Goal: Information Seeking & Learning: Get advice/opinions

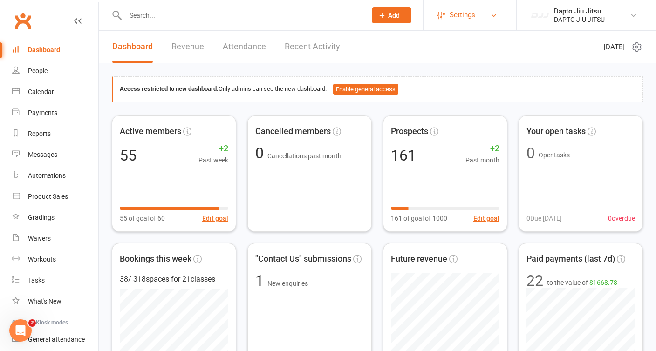
click at [452, 15] on span "Settings" at bounding box center [463, 15] width 26 height 21
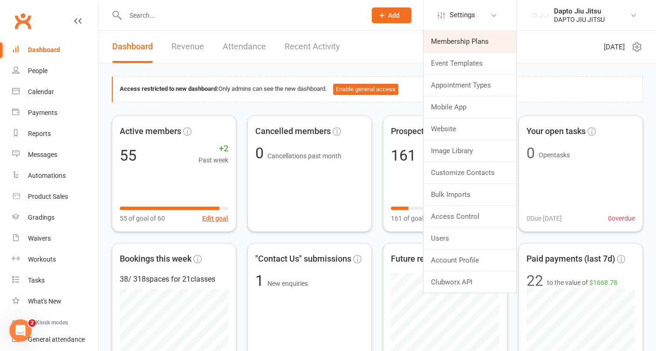
click at [456, 44] on link "Membership Plans" at bounding box center [470, 41] width 93 height 21
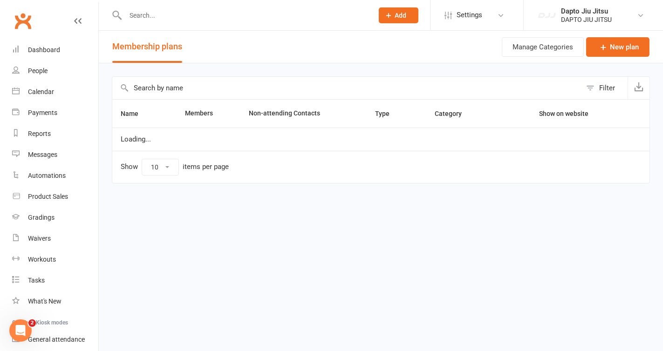
select select "50"
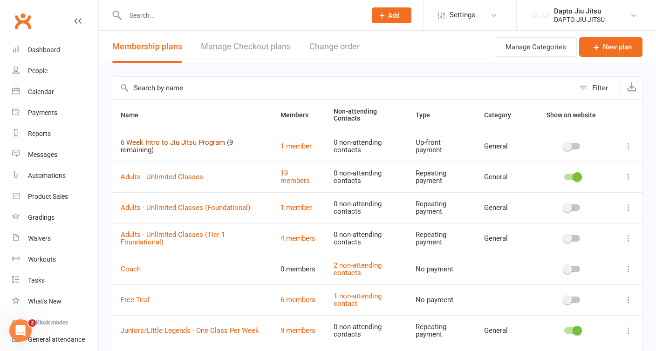
click at [180, 142] on link "6 Week Intro to Jiu Jitsu Program" at bounding box center [173, 142] width 104 height 8
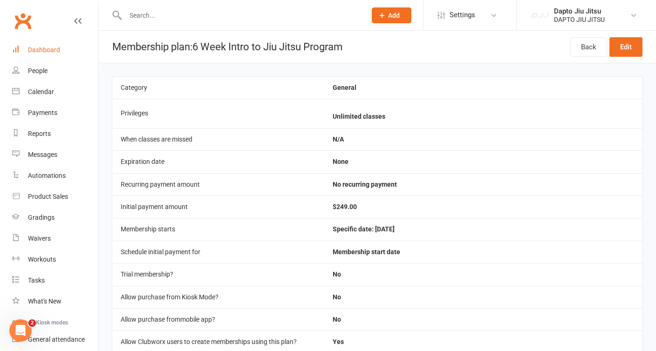
click at [40, 50] on div "Dashboard" at bounding box center [44, 49] width 32 height 7
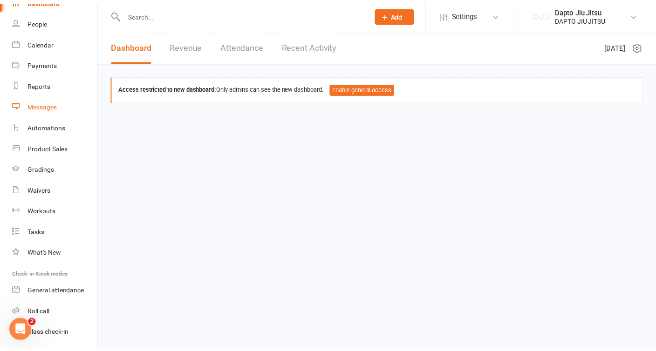
scroll to position [76, 0]
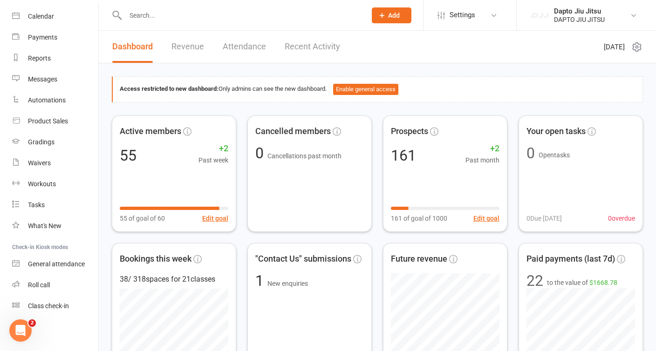
click at [638, 47] on icon at bounding box center [637, 46] width 11 height 11
click at [639, 15] on link "Dapto Jiu Jitsu DAPTO JIU JITSU" at bounding box center [586, 15] width 111 height 19
click at [447, 49] on header "Dashboard Revenue Attendance Recent Activity [DATE]" at bounding box center [378, 47] width 558 height 33
click at [496, 16] on icon at bounding box center [493, 15] width 7 height 7
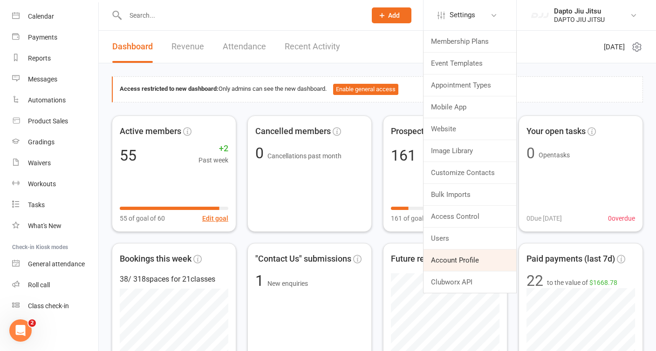
click at [461, 262] on link "Account Profile" at bounding box center [470, 260] width 93 height 21
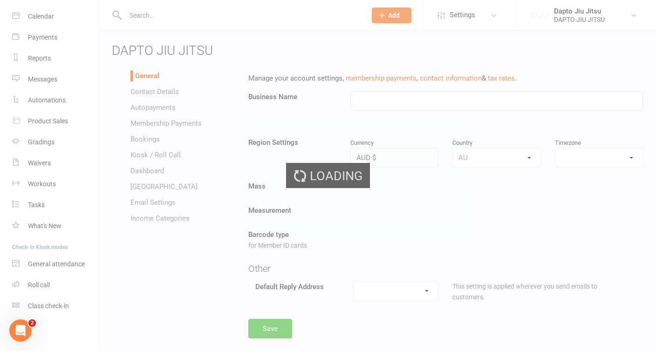
type input "DAPTO JIU JITSU"
select select "[GEOGRAPHIC_DATA]/[GEOGRAPHIC_DATA]"
select select "[EMAIL_ADDRESS][DOMAIN_NAME]"
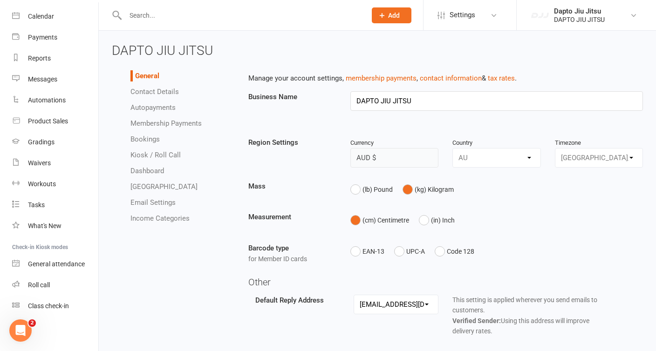
click at [154, 218] on link "Income Categories" at bounding box center [160, 218] width 59 height 8
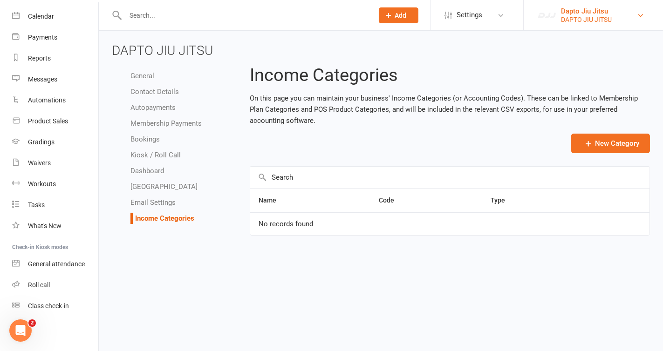
click at [645, 14] on link "Dapto Jiu Jitsu DAPTO JIU JITSU" at bounding box center [593, 15] width 111 height 19
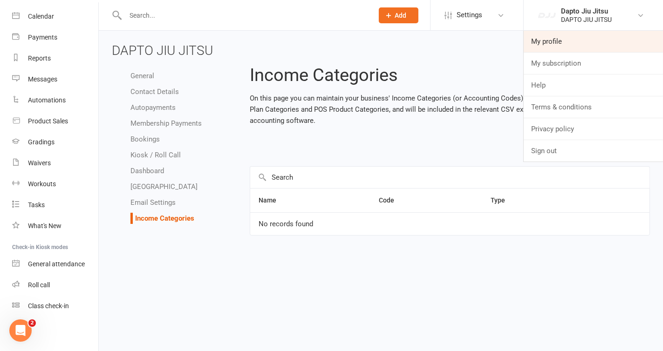
click at [555, 41] on link "My profile" at bounding box center [593, 41] width 139 height 21
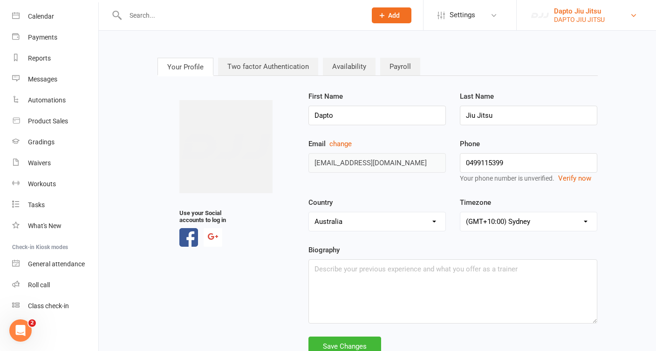
click at [637, 11] on link "Dapto Jiu Jitsu DAPTO JIU JITSU" at bounding box center [586, 15] width 111 height 19
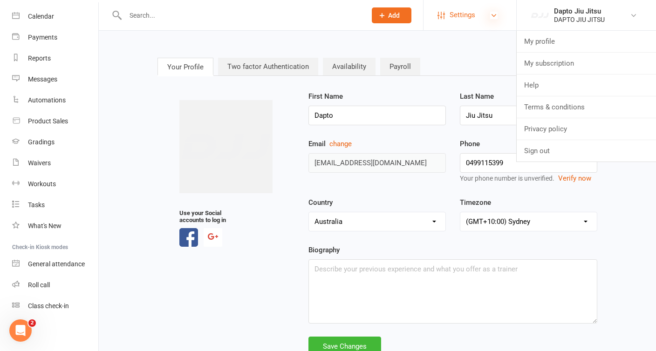
click at [495, 15] on icon at bounding box center [493, 15] width 7 height 7
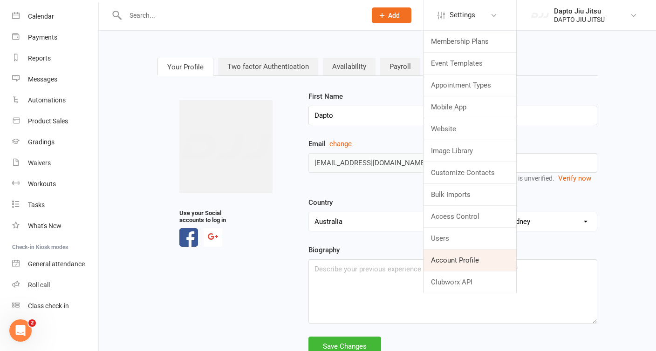
click at [457, 257] on link "Account Profile" at bounding box center [470, 260] width 93 height 21
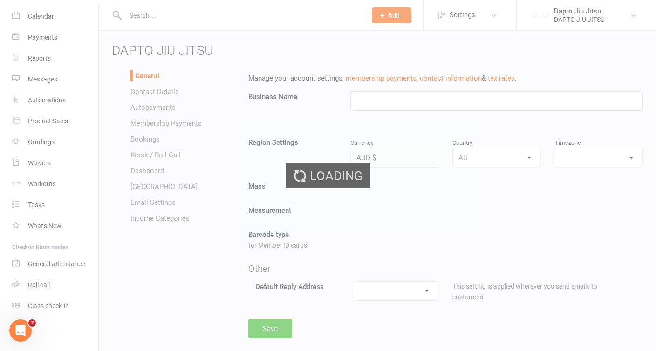
type input "DAPTO JIU JITSU"
select select "[GEOGRAPHIC_DATA]/[GEOGRAPHIC_DATA]"
select select "[EMAIL_ADDRESS][DOMAIN_NAME]"
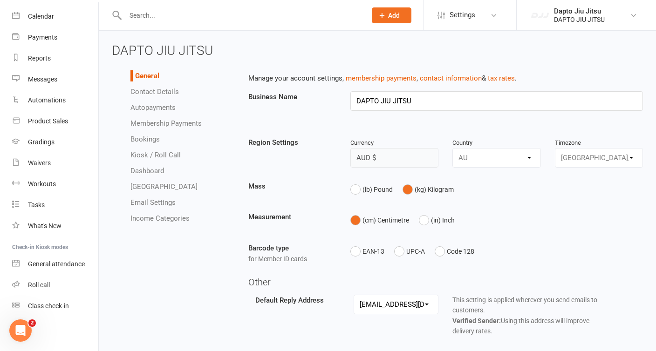
click at [154, 124] on link "Membership Payments" at bounding box center [166, 123] width 71 height 8
select select "expire_class_packs_on_booking_creation"
select select "allow_make_up_classes_for_expired_memberships_up_to_90d"
select select "reactivate_if_cancelled_yesterday_or_earlier"
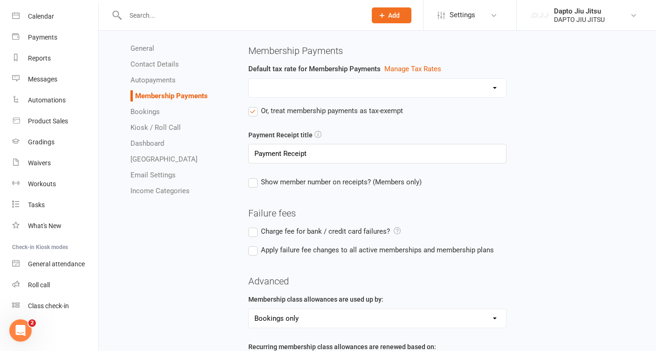
scroll to position [27, 0]
click at [383, 88] on select "GST" at bounding box center [378, 88] width 258 height 19
select select "1471"
click at [249, 79] on select "GST" at bounding box center [378, 88] width 258 height 19
click at [254, 114] on label "Or, treat membership payments as tax-exempt" at bounding box center [325, 111] width 155 height 11
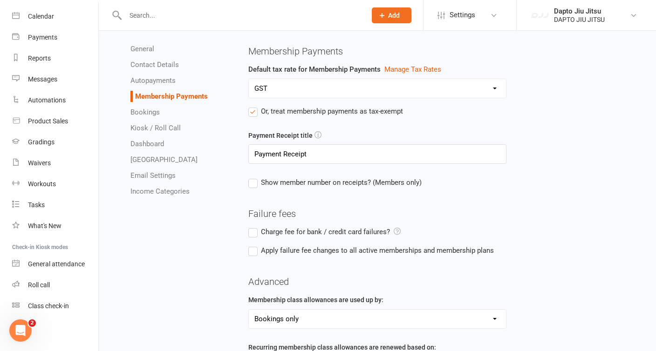
click at [254, 106] on input "Or, treat membership payments as tax-exempt" at bounding box center [325, 106] width 155 height 0
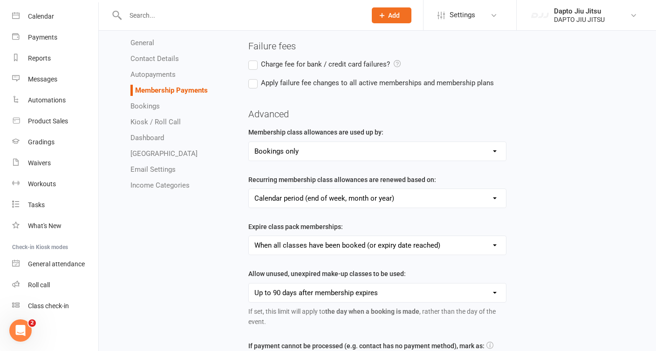
scroll to position [319, 0]
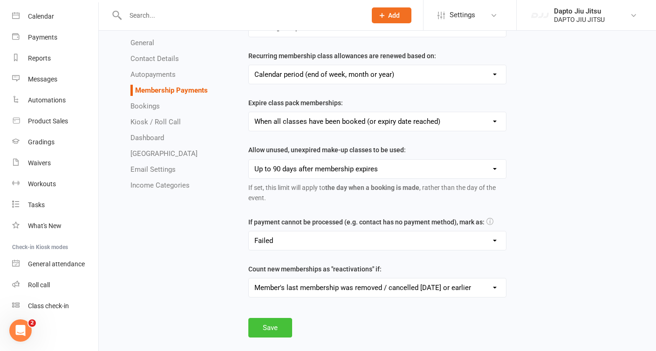
click at [260, 323] on button "Save" at bounding box center [270, 328] width 44 height 20
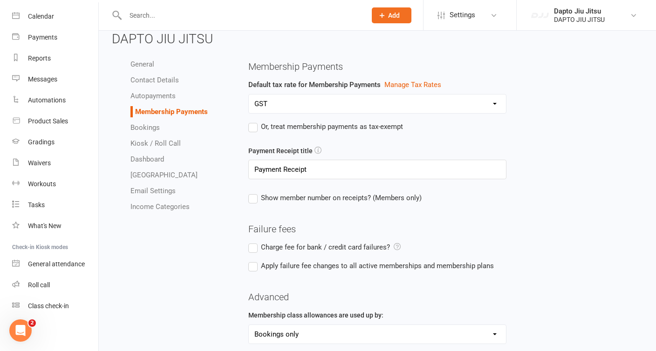
scroll to position [0, 0]
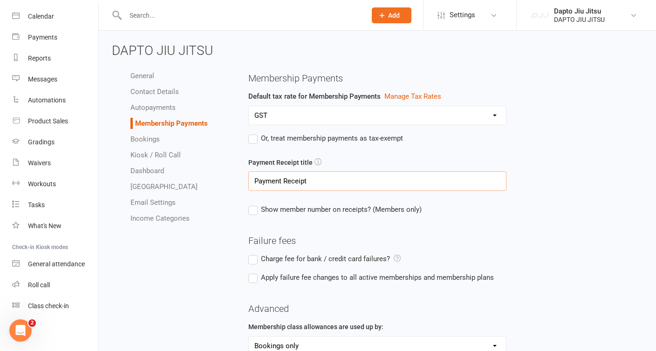
click at [296, 177] on input "Payment Receipt" at bounding box center [377, 182] width 259 height 20
click at [419, 97] on link "Manage Tax Rates" at bounding box center [413, 96] width 57 height 8
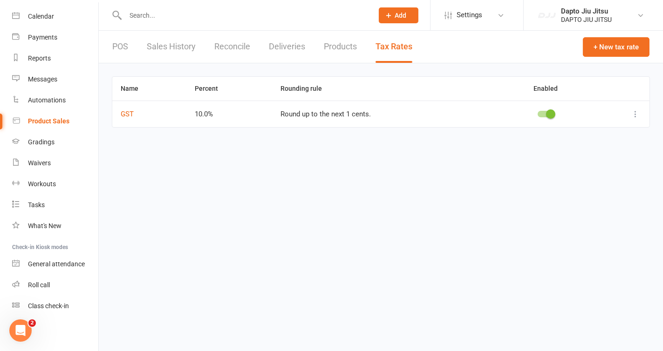
click at [631, 116] on icon at bounding box center [635, 114] width 9 height 9
select select "1471"
select select "expire_class_packs_on_booking_creation"
select select "allow_make_up_classes_for_expired_memberships_up_to_90d"
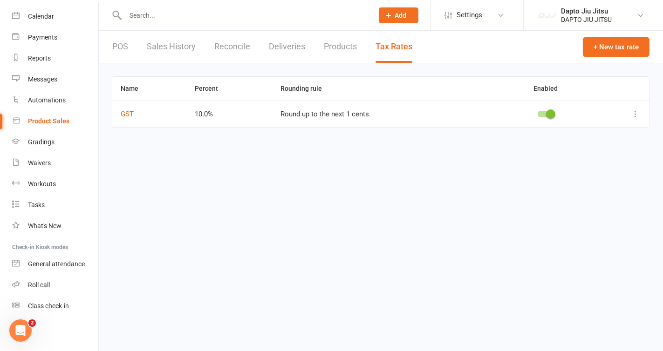
select select "reactivate_if_cancelled_yesterday_or_earlier"
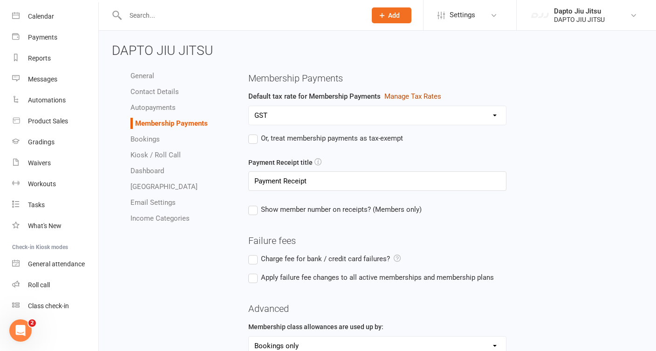
click at [397, 99] on link "Manage Tax Rates" at bounding box center [413, 96] width 57 height 8
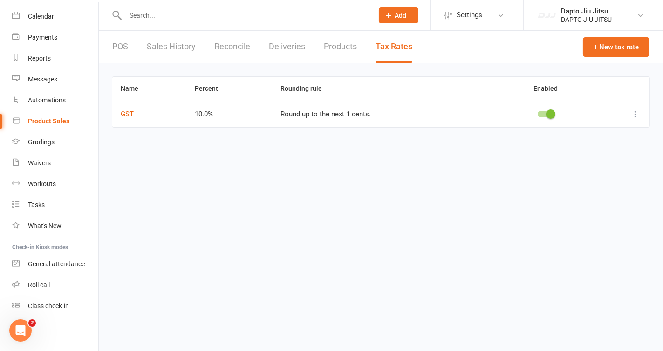
click at [634, 110] on icon at bounding box center [635, 114] width 9 height 9
click at [567, 131] on link "Edit" at bounding box center [595, 132] width 92 height 19
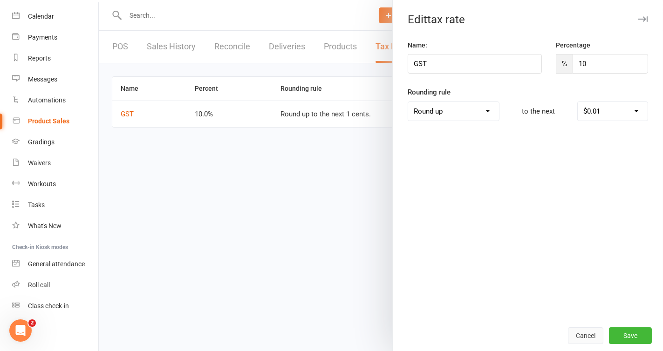
click at [576, 334] on button "Cancel" at bounding box center [585, 336] width 35 height 17
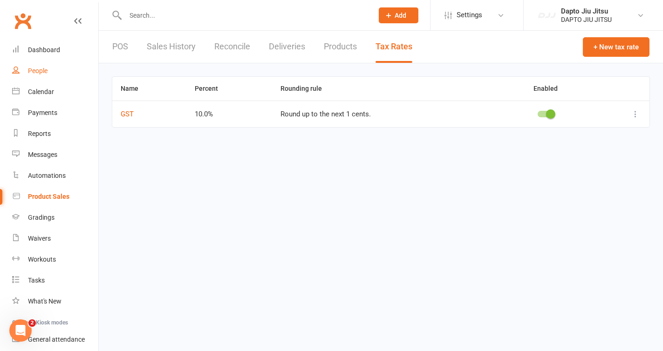
click at [41, 75] on div "People" at bounding box center [38, 70] width 20 height 7
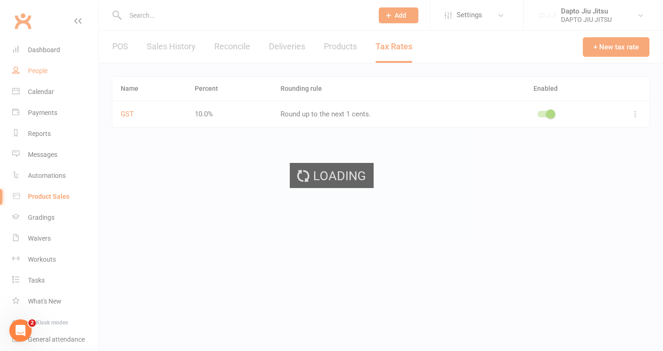
select select "100"
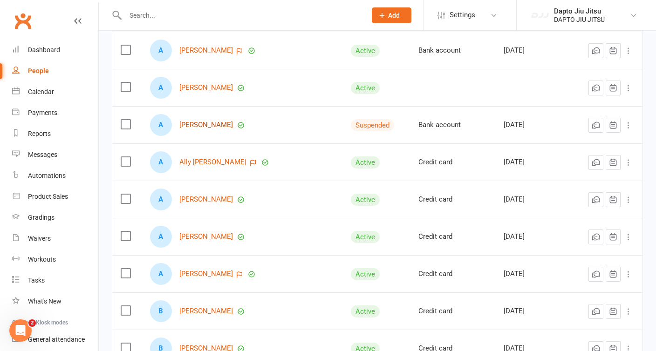
scroll to position [142, 0]
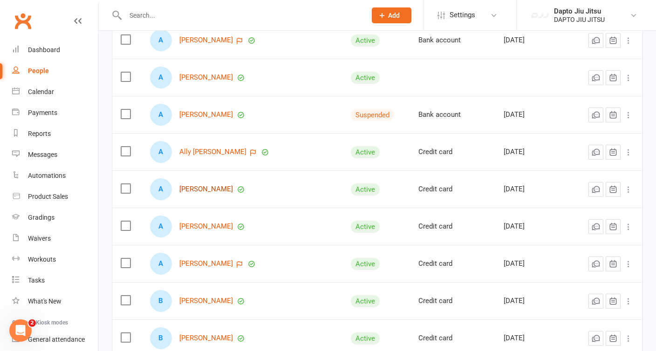
click at [201, 193] on link "[PERSON_NAME]" at bounding box center [206, 190] width 54 height 8
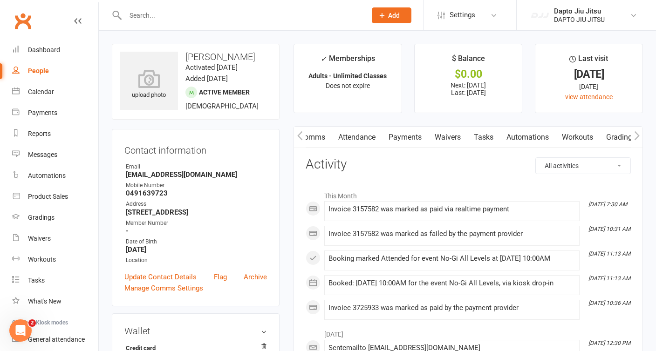
scroll to position [0, 80]
click at [402, 137] on link "Payments" at bounding box center [395, 137] width 46 height 21
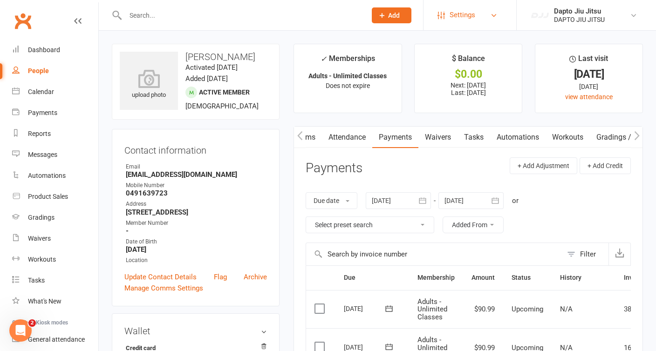
click at [457, 15] on span "Settings" at bounding box center [463, 15] width 26 height 21
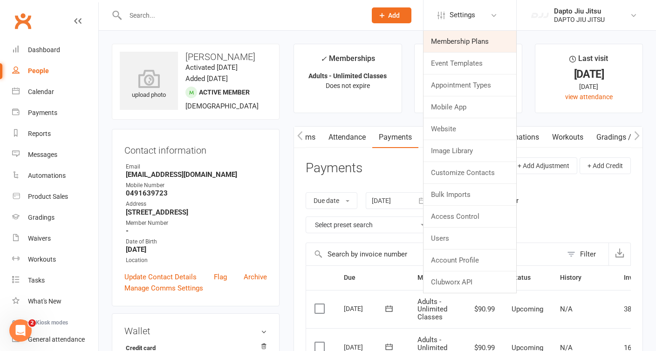
click at [458, 40] on link "Membership Plans" at bounding box center [470, 41] width 93 height 21
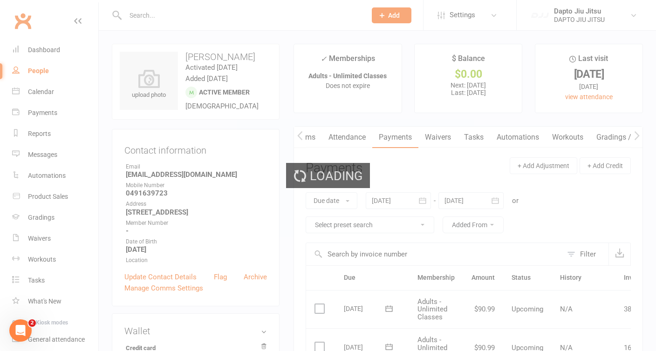
select select "50"
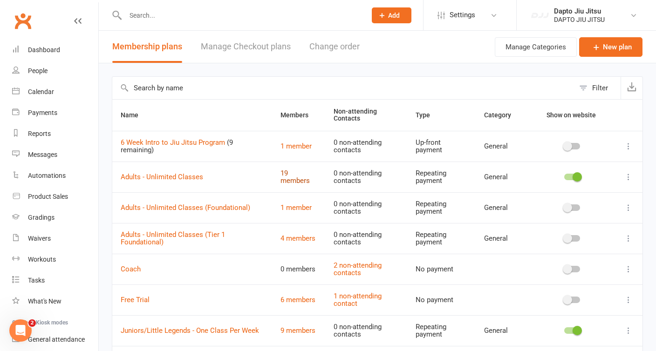
click at [286, 179] on link "19 members" at bounding box center [295, 177] width 29 height 16
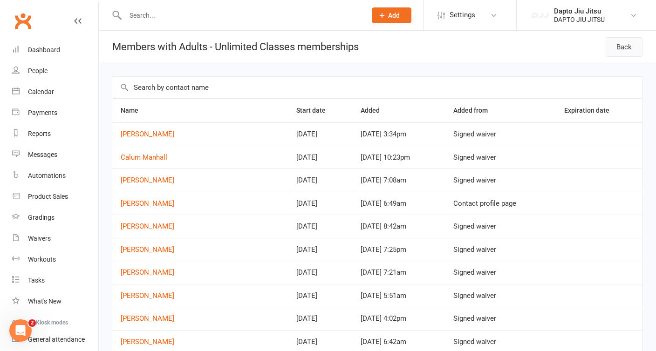
click at [617, 46] on link "Back" at bounding box center [624, 47] width 37 height 20
select select "50"
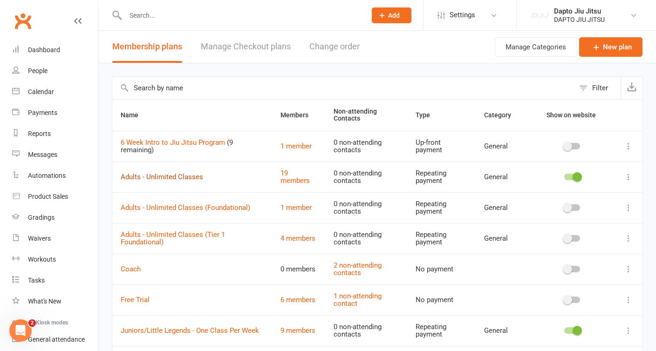
click at [169, 178] on link "Adults - Unlimited Classes" at bounding box center [162, 177] width 83 height 8
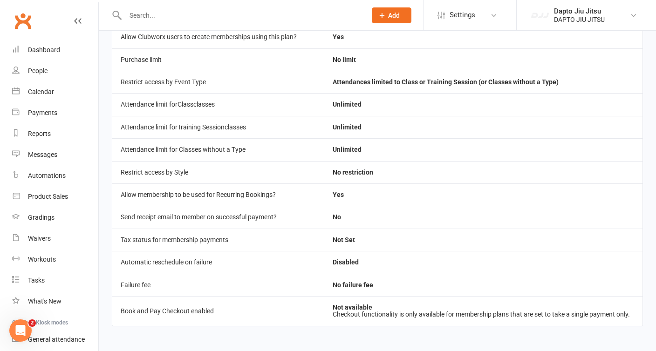
scroll to position [306, 0]
click at [41, 72] on div "People" at bounding box center [38, 70] width 20 height 7
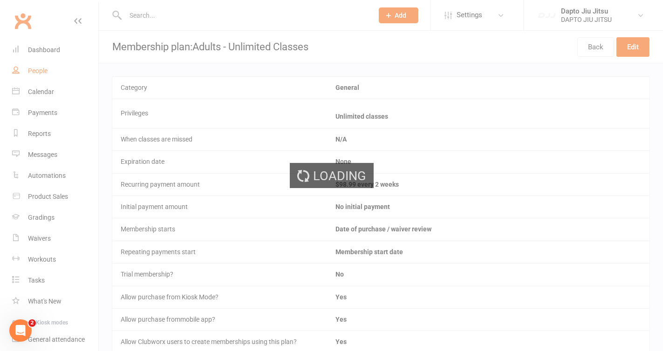
select select "100"
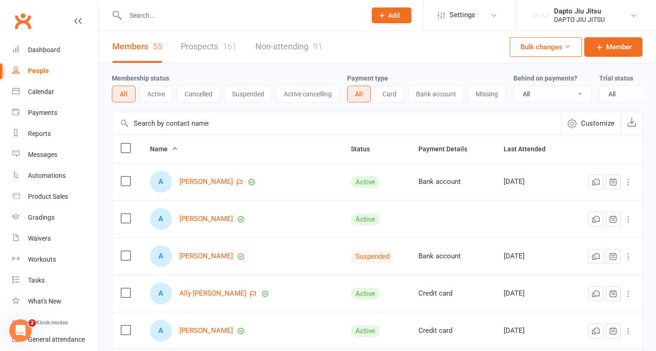
click at [194, 19] on input "text" at bounding box center [241, 15] width 237 height 13
type input "[PERSON_NAME]"
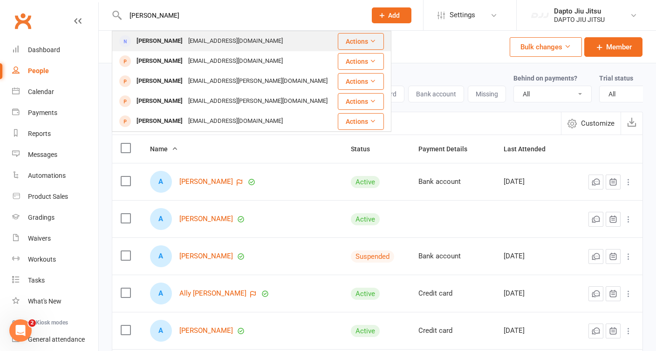
click at [158, 46] on div "[PERSON_NAME]" at bounding box center [160, 41] width 52 height 14
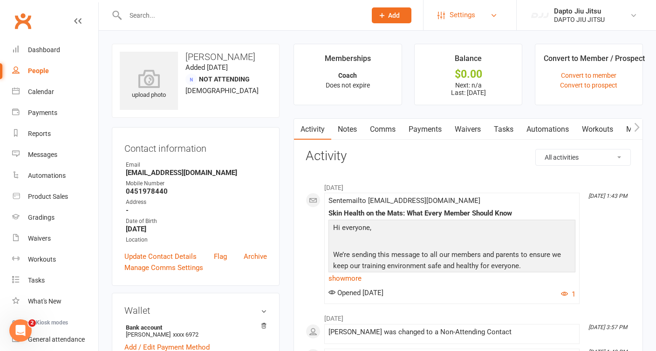
click at [483, 19] on link "Settings" at bounding box center [470, 15] width 65 height 21
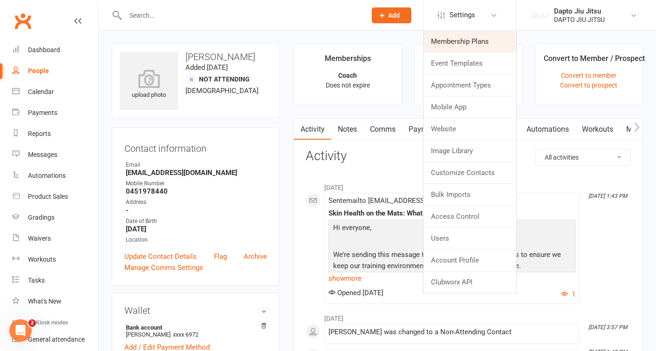
click at [466, 41] on link "Membership Plans" at bounding box center [470, 41] width 93 height 21
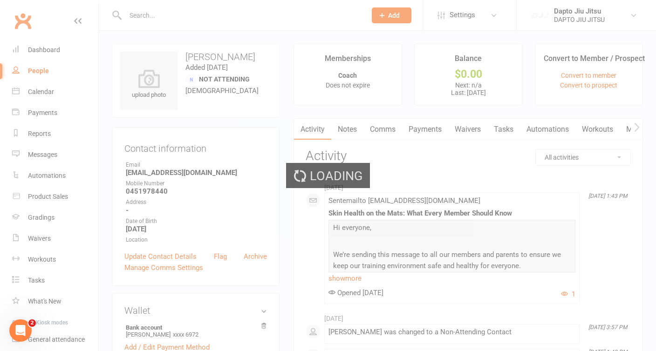
select select "50"
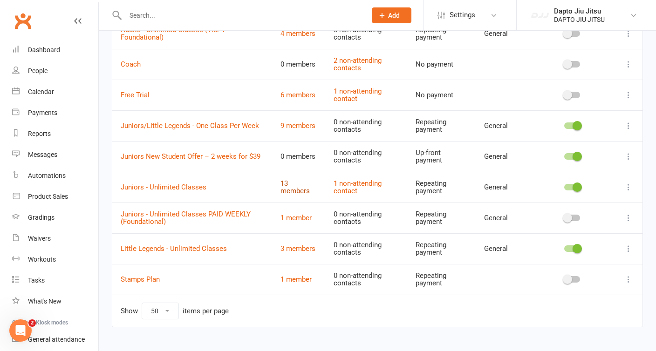
scroll to position [205, 0]
click at [289, 192] on link "13 members" at bounding box center [295, 188] width 29 height 16
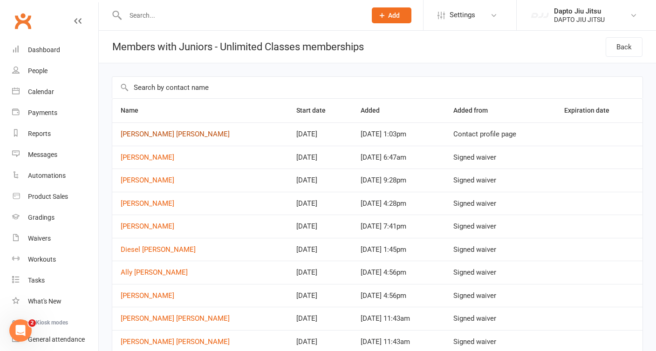
click at [142, 131] on link "[PERSON_NAME] [PERSON_NAME]" at bounding box center [175, 134] width 109 height 8
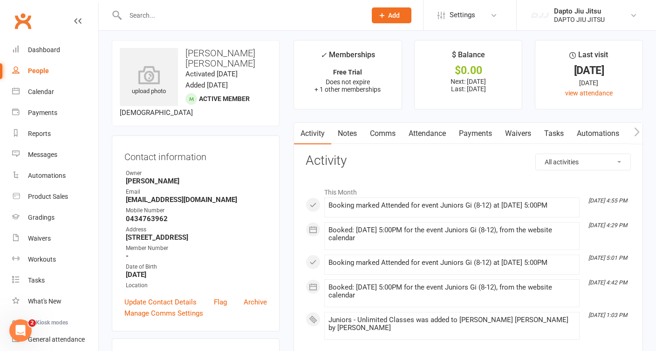
scroll to position [3, 0]
click at [479, 138] on link "Payments" at bounding box center [476, 134] width 46 height 21
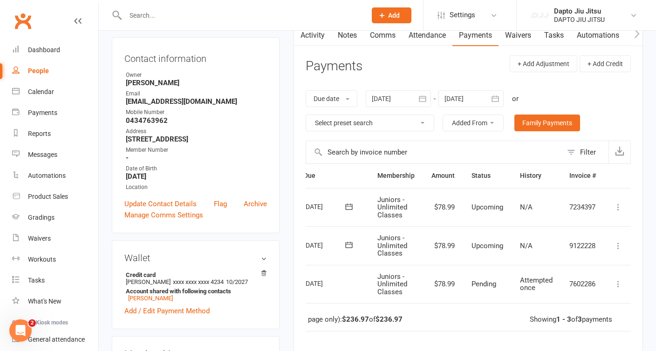
scroll to position [0, 42]
click at [617, 207] on icon at bounding box center [616, 207] width 9 height 9
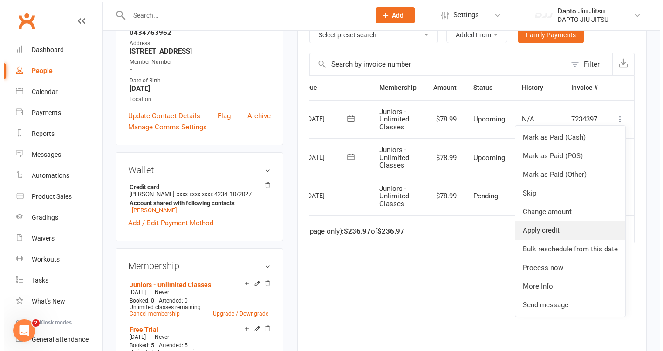
scroll to position [196, 0]
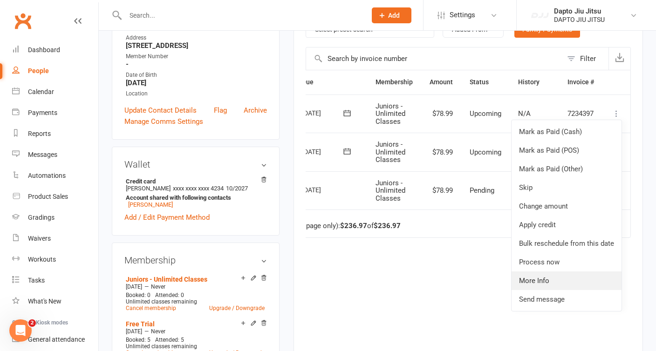
click at [537, 286] on link "More Info" at bounding box center [567, 281] width 110 height 19
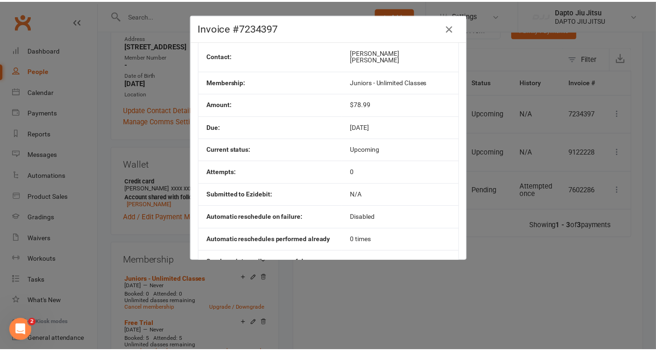
scroll to position [0, 0]
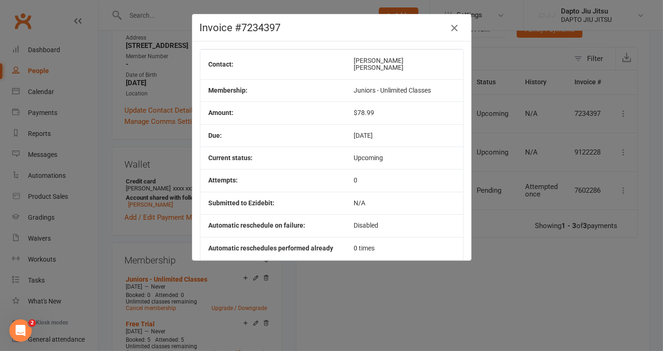
click at [447, 33] on button "button" at bounding box center [454, 28] width 15 height 15
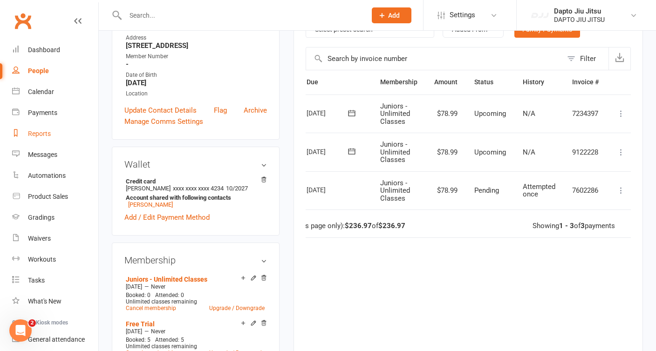
click at [34, 134] on div "Reports" at bounding box center [39, 133] width 23 height 7
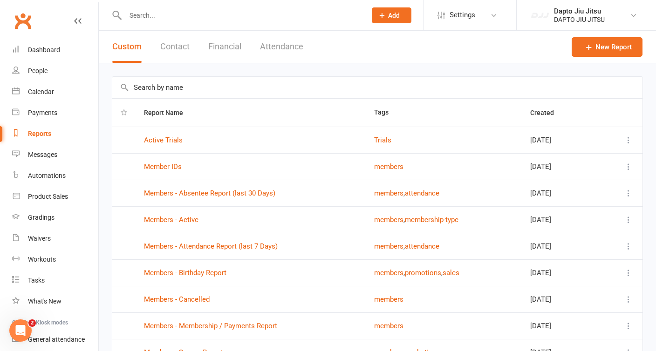
click at [219, 45] on button "Financial" at bounding box center [224, 47] width 33 height 32
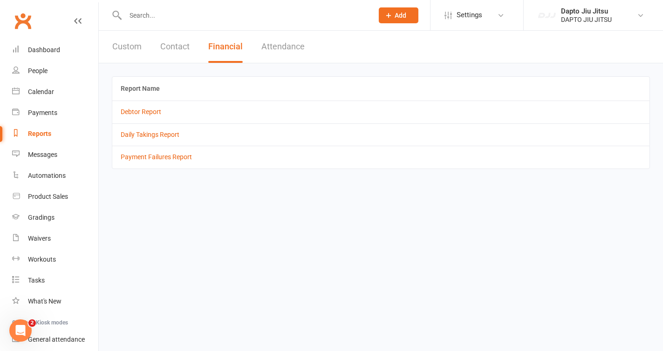
click at [184, 45] on button "Contact" at bounding box center [174, 47] width 29 height 32
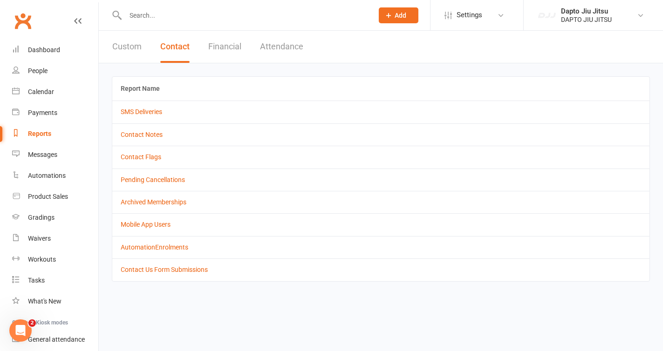
click at [125, 45] on button "Custom" at bounding box center [126, 47] width 29 height 32
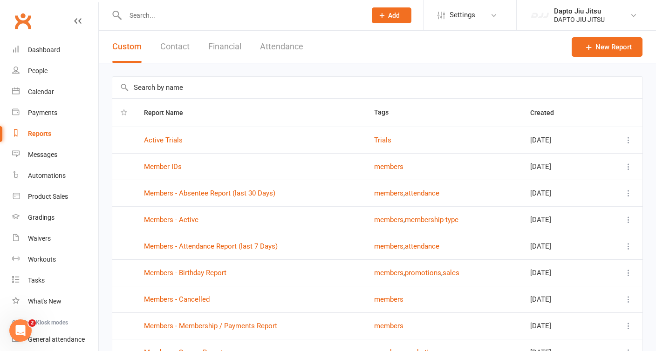
click at [222, 48] on button "Financial" at bounding box center [224, 47] width 33 height 32
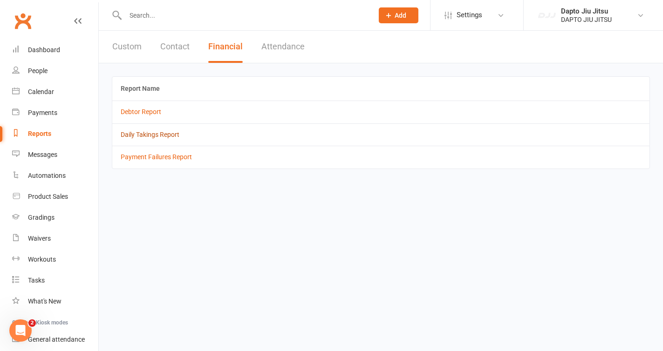
click at [145, 135] on link "Daily Takings Report" at bounding box center [150, 134] width 59 height 7
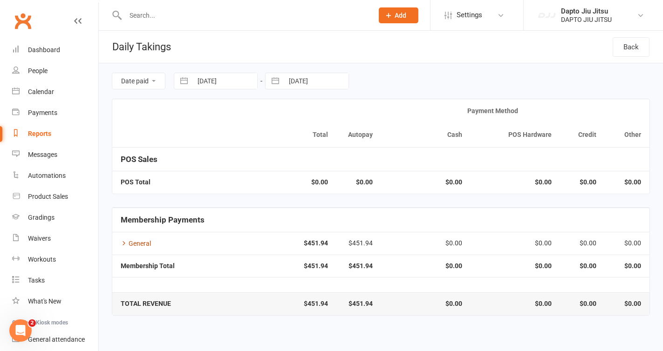
click at [126, 244] on icon at bounding box center [124, 243] width 7 height 7
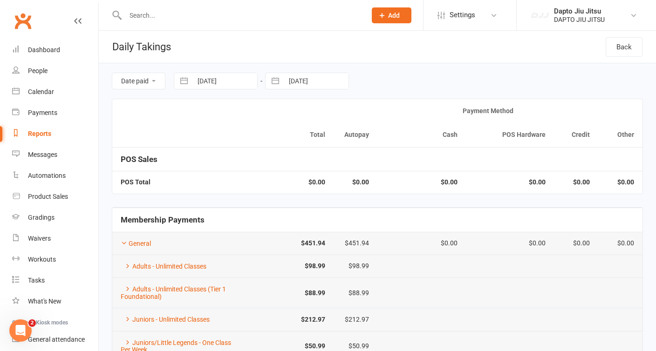
click at [23, 326] on icon "Open Intercom Messenger" at bounding box center [20, 331] width 15 height 15
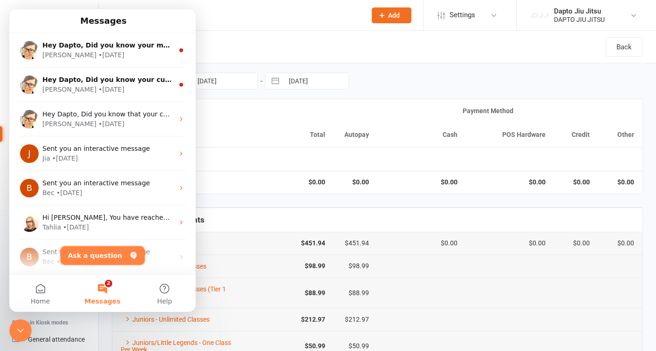
click at [111, 255] on button "Ask a question" at bounding box center [103, 256] width 84 height 19
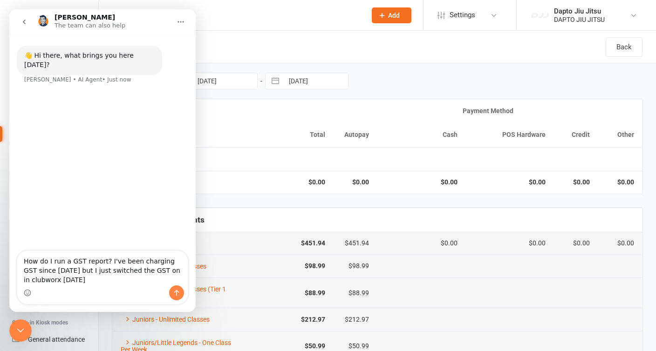
type textarea "How do I run a GST report? I've been charging GST since [DATE] but I just switc…"
click at [179, 291] on icon "Send a message…" at bounding box center [176, 292] width 7 height 7
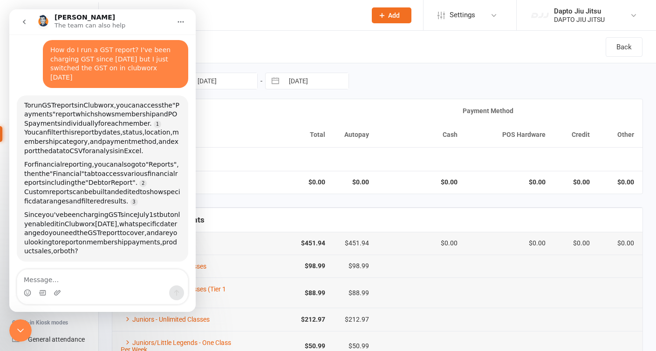
scroll to position [1, 0]
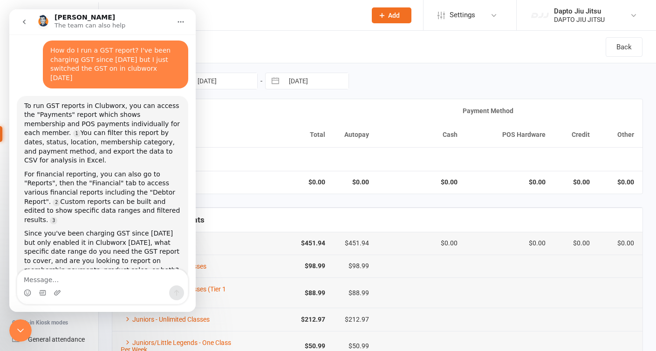
click at [275, 43] on header "Daily Takings Back" at bounding box center [378, 47] width 558 height 33
click at [474, 16] on span "Settings" at bounding box center [463, 15] width 26 height 21
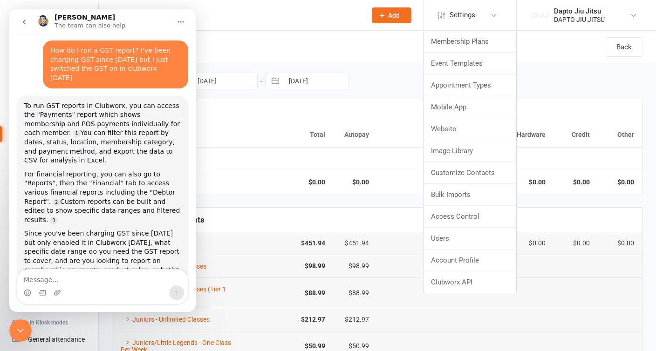
click at [22, 23] on icon "go back" at bounding box center [24, 21] width 7 height 7
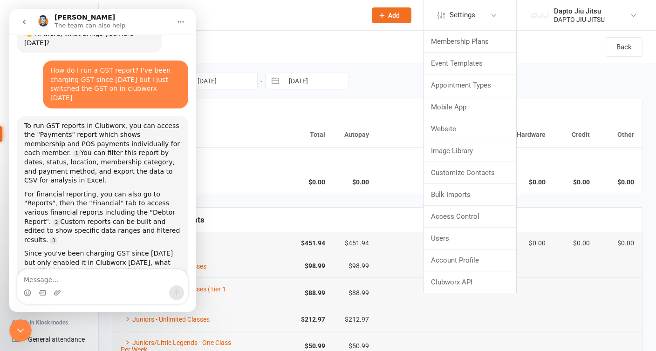
scroll to position [35, 0]
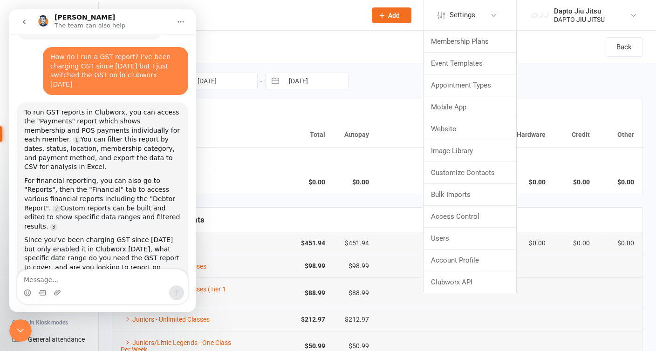
click at [25, 334] on icon "Close Intercom Messenger" at bounding box center [20, 330] width 11 height 11
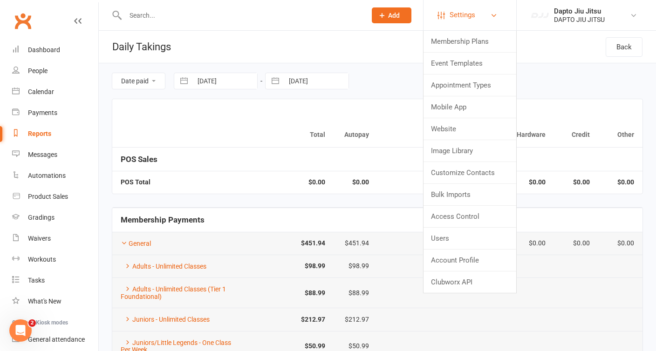
click at [498, 19] on link "Settings" at bounding box center [470, 15] width 65 height 21
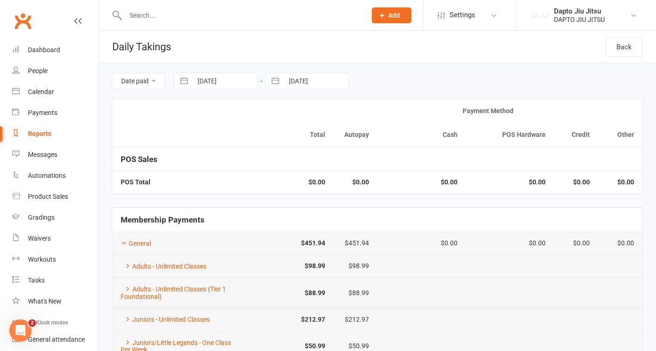
click at [40, 135] on div "Reports" at bounding box center [39, 133] width 23 height 7
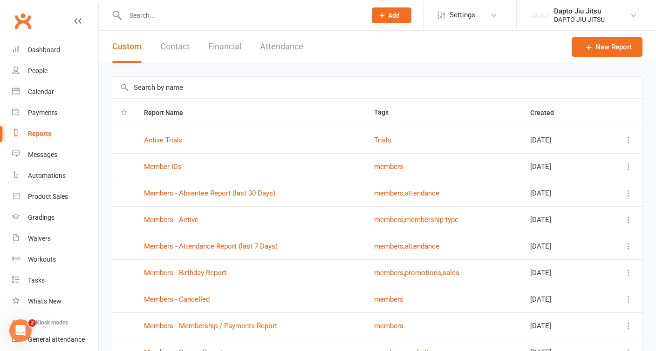
click at [226, 48] on button "Financial" at bounding box center [224, 47] width 33 height 32
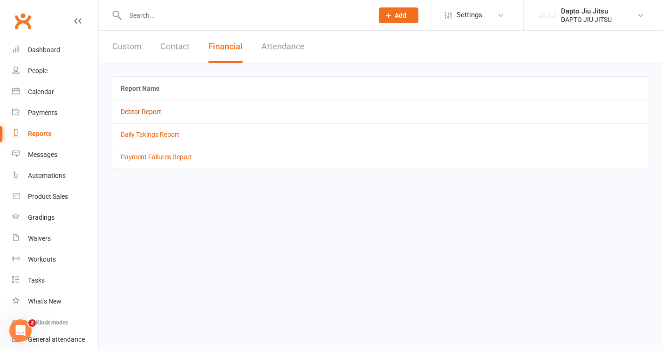
click at [135, 115] on link "Debtor Report" at bounding box center [141, 111] width 41 height 7
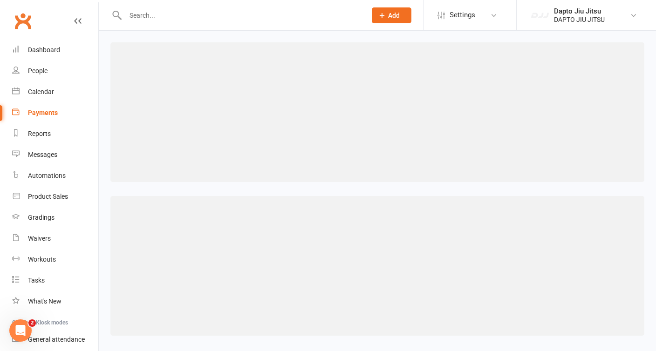
click at [24, 324] on div "Open Intercom Messenger" at bounding box center [20, 331] width 31 height 31
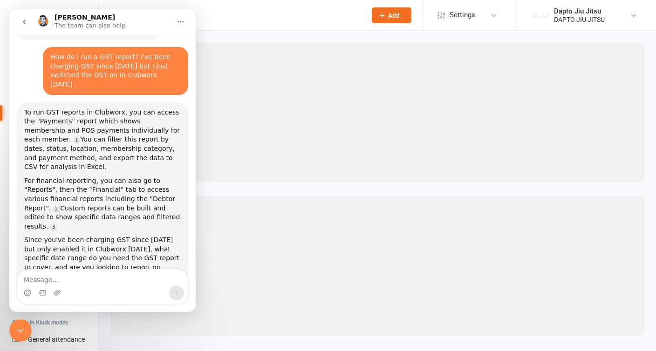
scroll to position [35, 0]
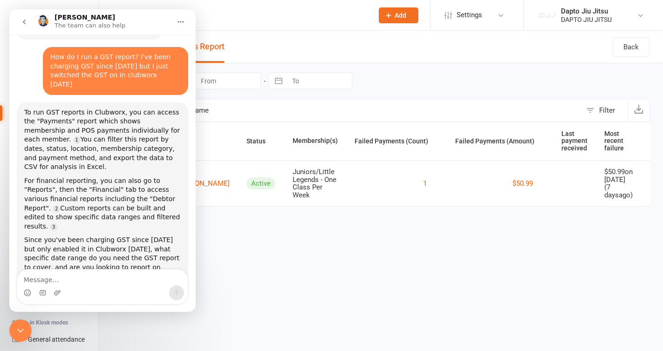
click at [253, 233] on html "Prospect Member Non-attending contact Class / event Appointment Grading event T…" at bounding box center [331, 116] width 663 height 233
click at [20, 331] on icon "Close Intercom Messenger" at bounding box center [20, 330] width 11 height 11
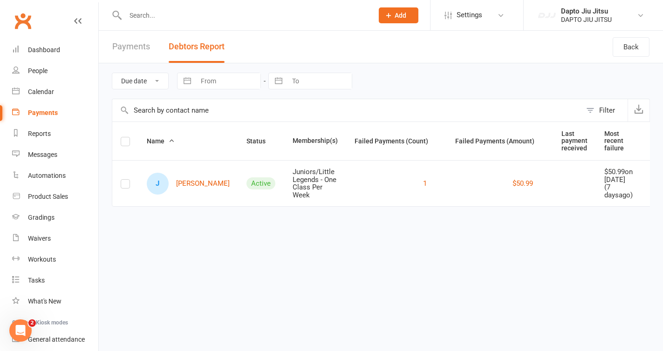
click at [140, 49] on link "Payments" at bounding box center [131, 47] width 38 height 32
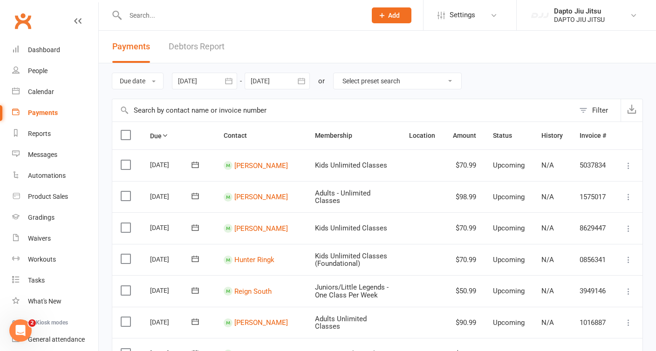
click at [19, 330] on icon "Open Intercom Messenger" at bounding box center [20, 331] width 15 height 15
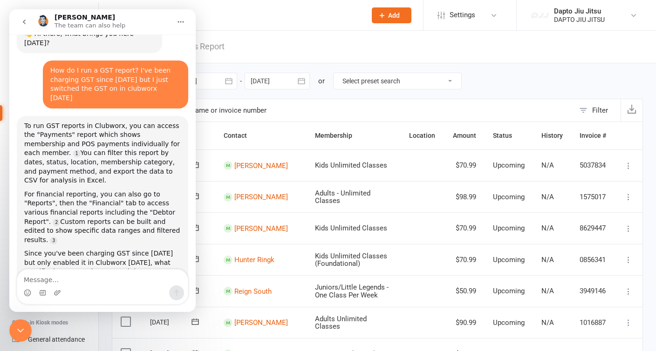
scroll to position [35, 0]
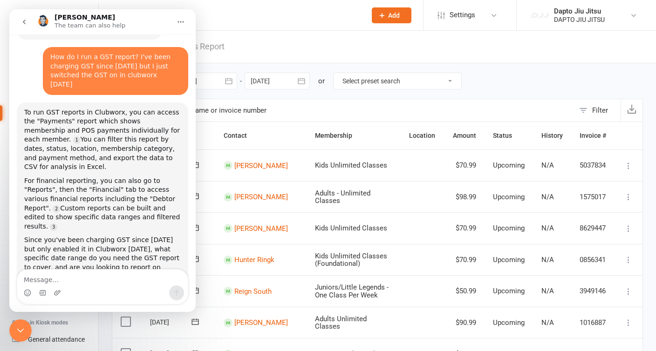
click at [60, 281] on textarea "Message…" at bounding box center [102, 278] width 171 height 16
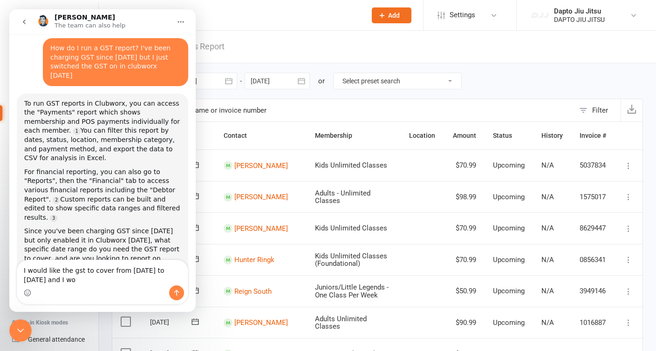
scroll to position [45, 0]
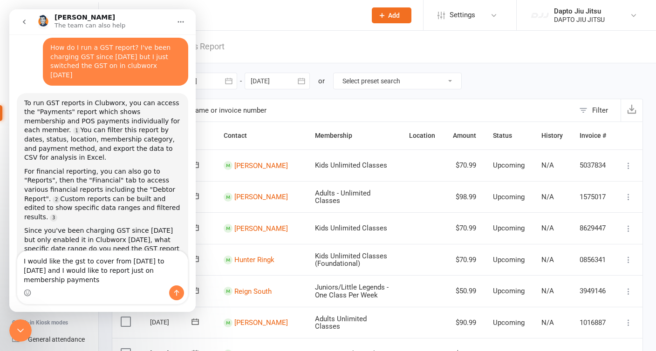
type textarea "I would like the gst to cover from [DATE] to [DATE] and I would like to report …"
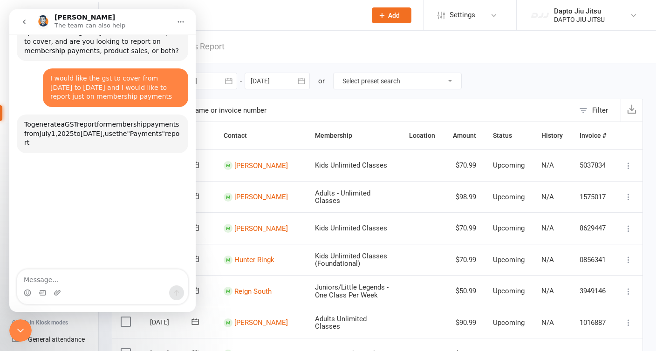
scroll to position [261, 0]
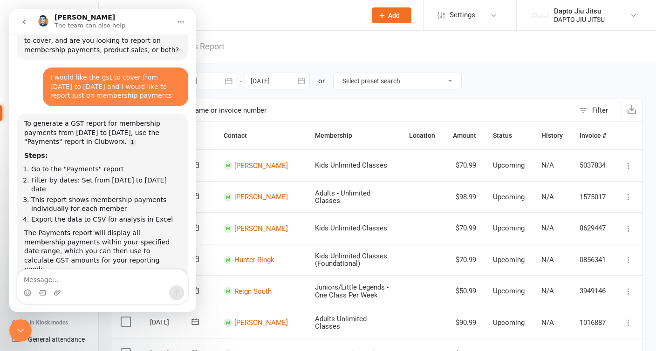
click at [304, 107] on input "text" at bounding box center [343, 110] width 462 height 22
click at [21, 22] on icon "go back" at bounding box center [24, 21] width 7 height 7
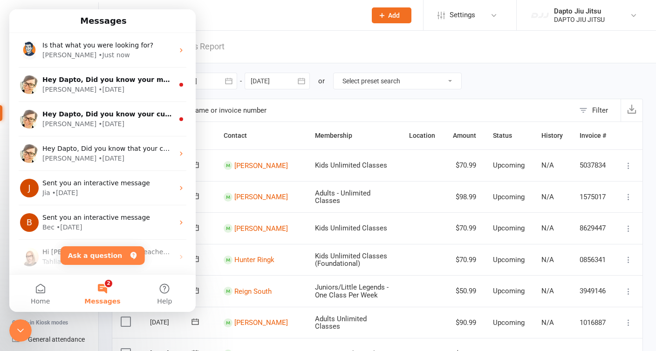
click at [254, 47] on header "Payments Debtors Report" at bounding box center [378, 47] width 558 height 33
click at [21, 331] on icon "Close Intercom Messenger" at bounding box center [20, 331] width 7 height 4
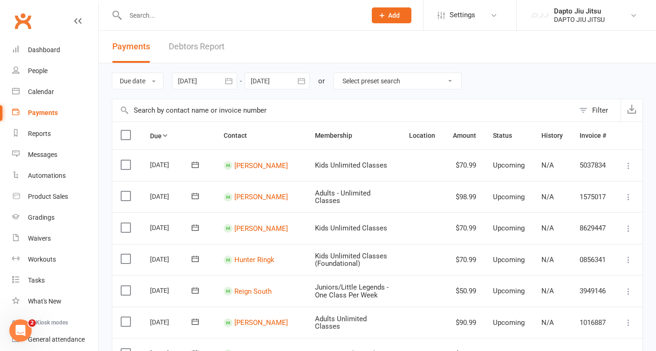
click at [232, 79] on icon "button" at bounding box center [228, 81] width 7 height 6
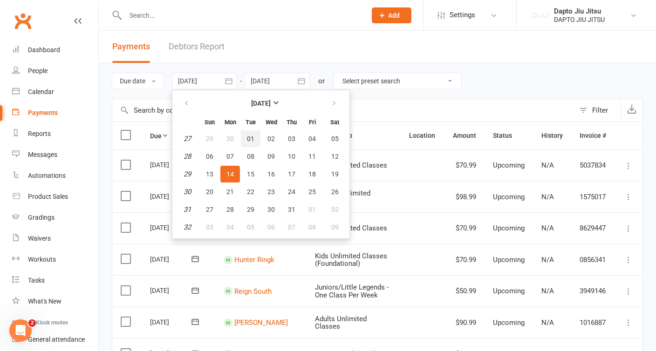
click at [250, 137] on span "01" at bounding box center [250, 138] width 7 height 7
type input "[DATE]"
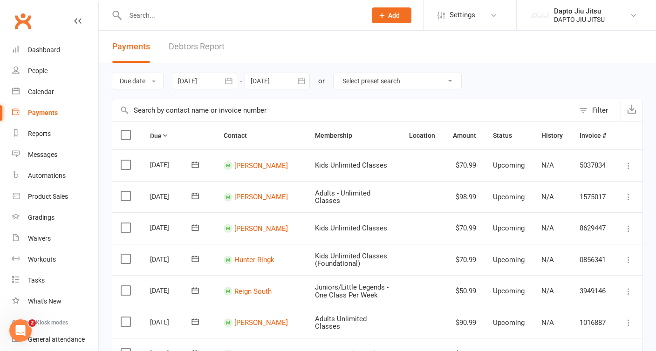
click at [303, 82] on icon "button" at bounding box center [301, 80] width 9 height 9
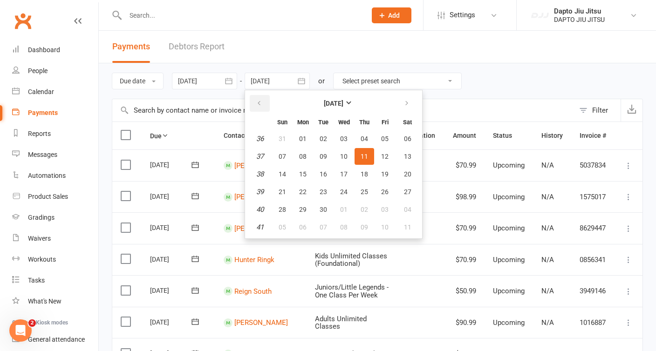
click at [262, 101] on icon "button" at bounding box center [259, 103] width 7 height 7
click at [365, 175] on span "14" at bounding box center [364, 174] width 7 height 7
type input "[DATE]"
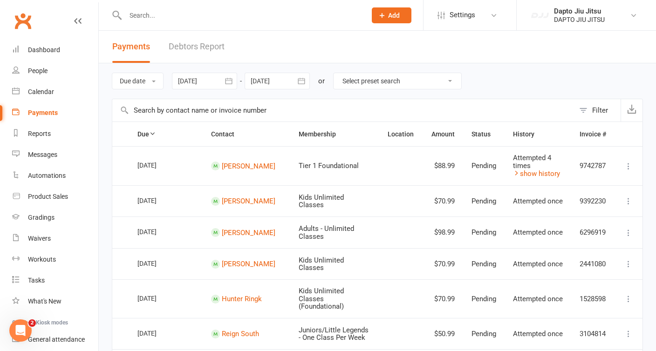
click at [362, 82] on select "Select preset search All failures All skipped payments All pending payments Suc…" at bounding box center [398, 81] width 128 height 16
click at [325, 78] on div "or" at bounding box center [321, 81] width 7 height 11
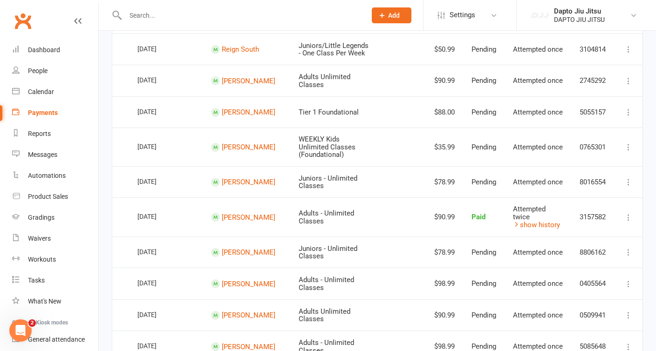
scroll to position [0, 0]
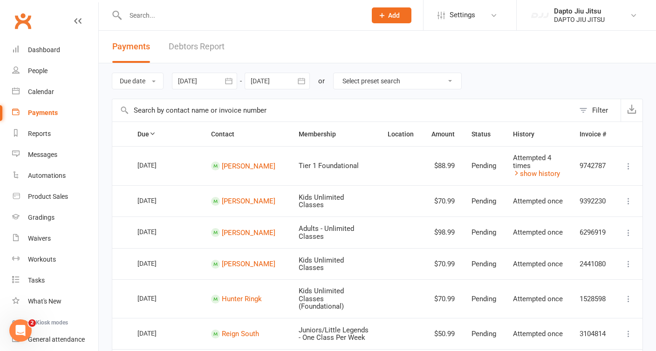
click at [599, 105] on div "Filter" at bounding box center [600, 110] width 16 height 11
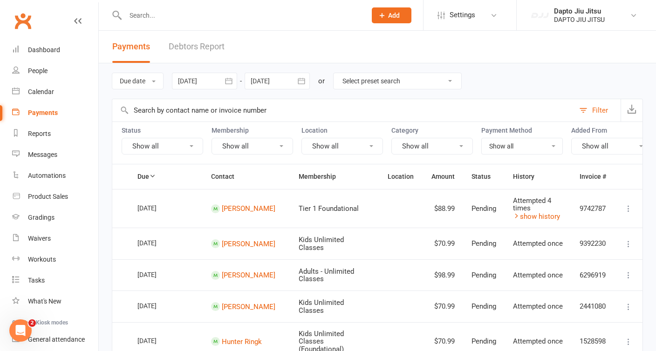
click at [186, 145] on button "Show all" at bounding box center [163, 146] width 82 height 17
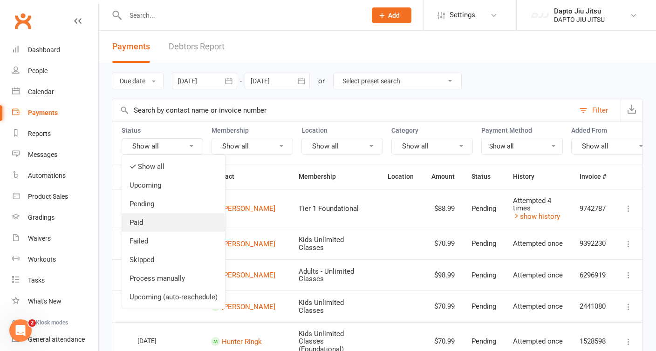
click at [136, 219] on link "Paid" at bounding box center [173, 222] width 103 height 19
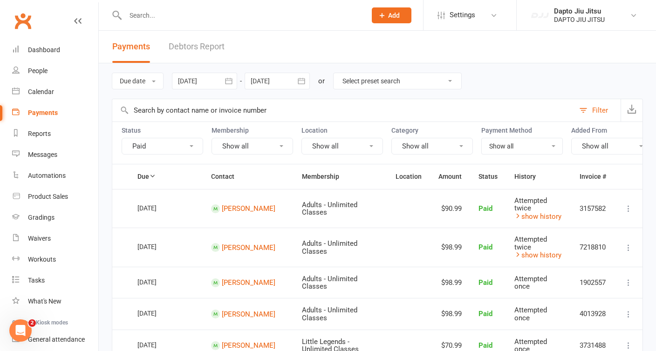
scroll to position [0, 19]
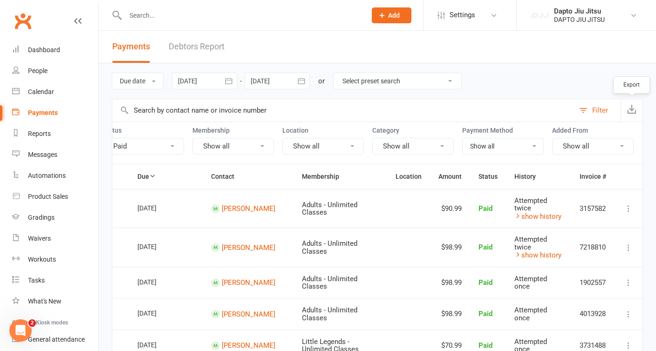
click at [631, 110] on icon "button" at bounding box center [631, 108] width 9 height 9
